Goal: Task Accomplishment & Management: Manage account settings

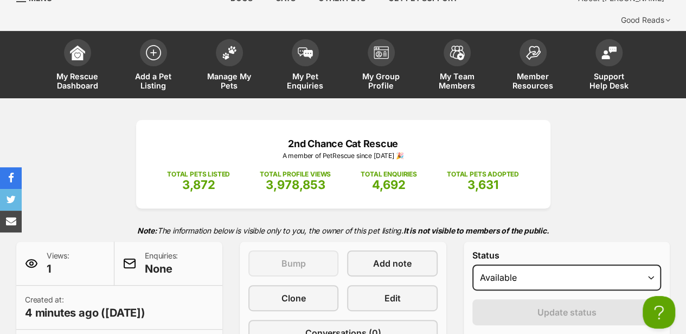
scroll to position [43, 0]
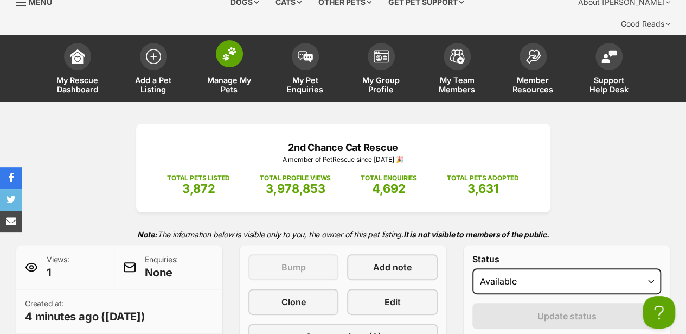
click at [228, 47] on img at bounding box center [229, 54] width 15 height 14
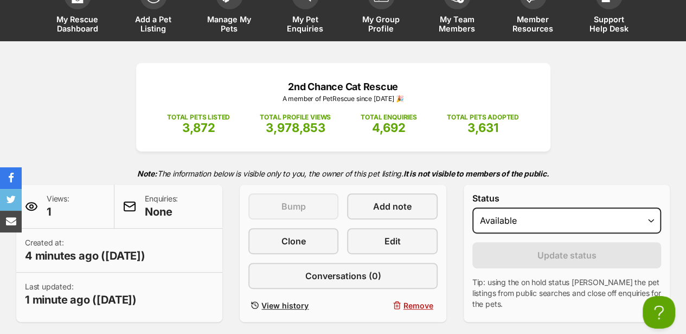
scroll to position [224, 0]
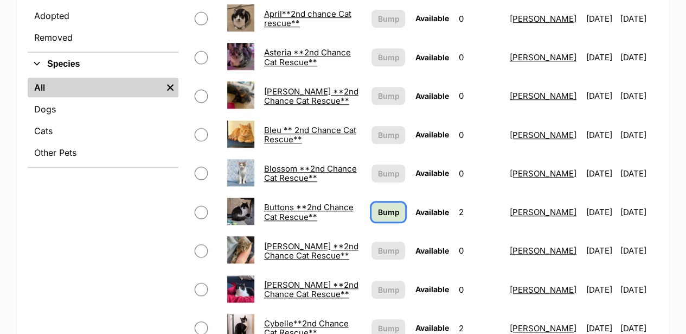
click at [378, 206] on span "Bump" at bounding box center [389, 211] width 22 height 11
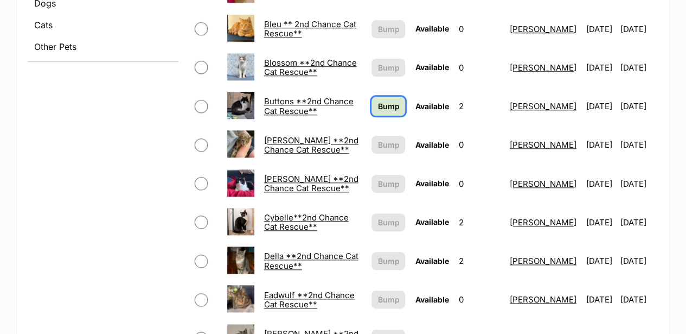
scroll to position [543, 0]
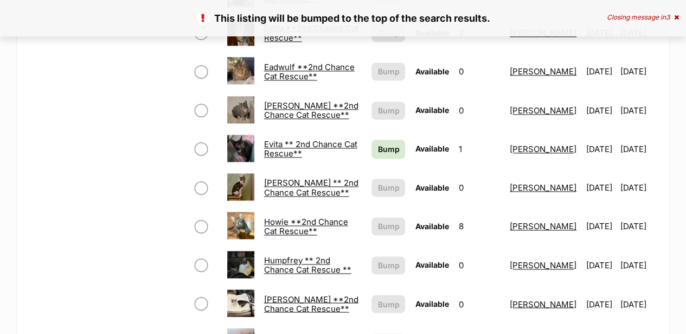
scroll to position [760, 0]
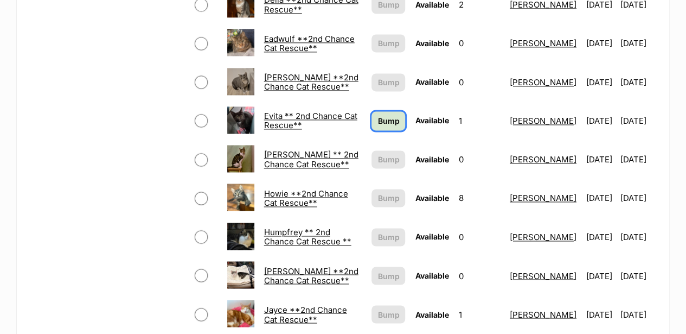
click at [378, 115] on span "Bump" at bounding box center [389, 120] width 22 height 11
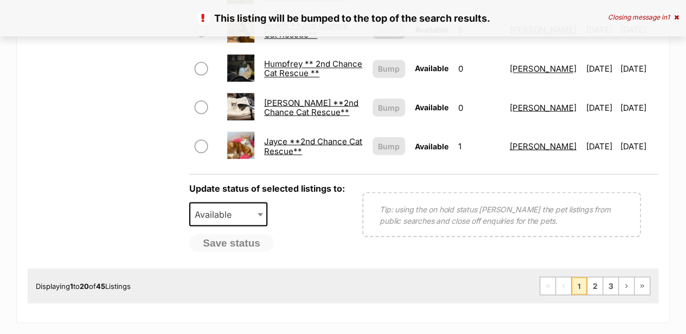
scroll to position [940, 0]
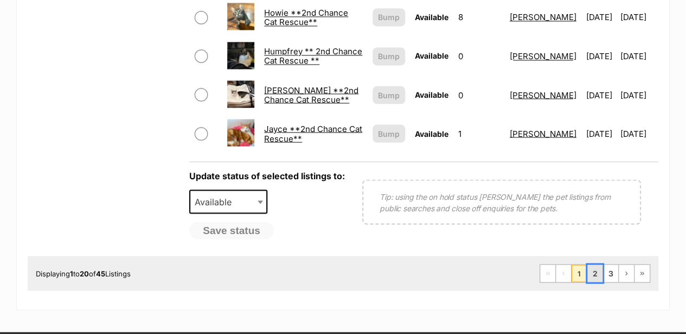
click at [596, 264] on link "2" at bounding box center [595, 272] width 15 height 17
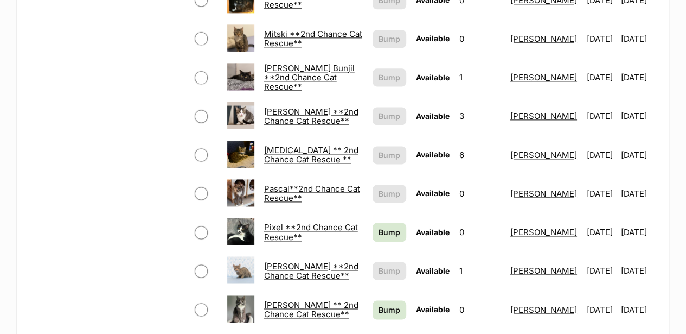
scroll to position [868, 0]
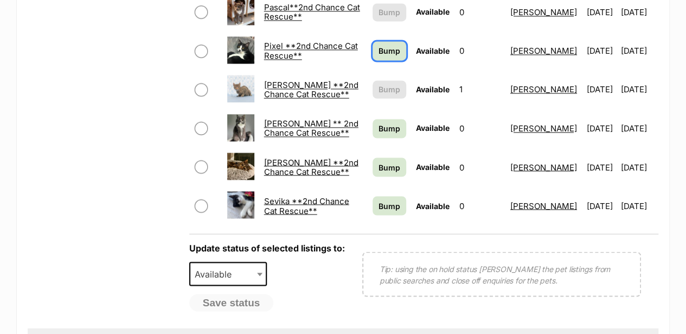
click at [379, 45] on span "Bump" at bounding box center [390, 50] width 22 height 11
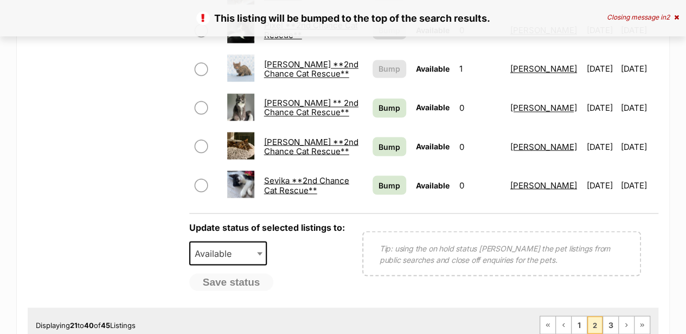
scroll to position [977, 0]
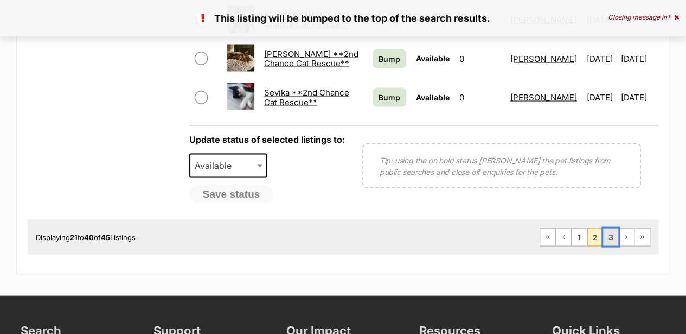
click at [611, 228] on link "3" at bounding box center [610, 236] width 15 height 17
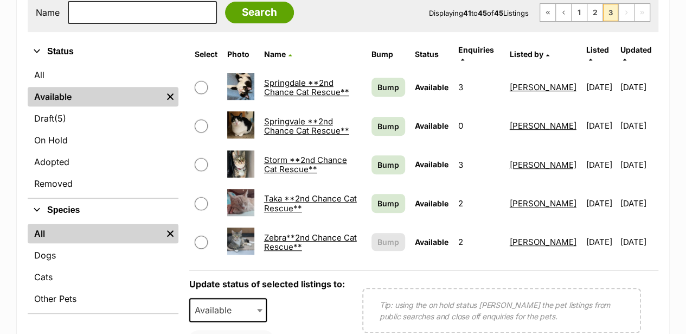
scroll to position [217, 0]
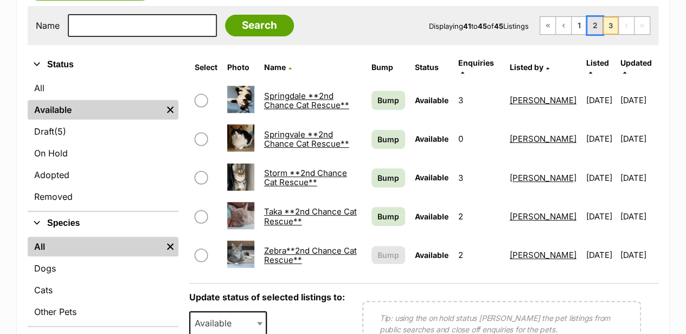
click at [596, 25] on link "2" at bounding box center [595, 25] width 15 height 17
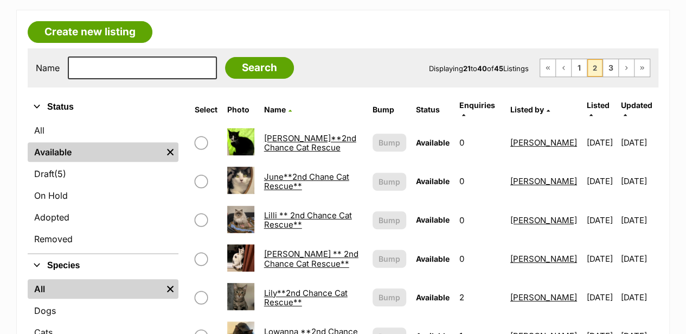
scroll to position [217, 0]
